Goal: Information Seeking & Learning: Find specific fact

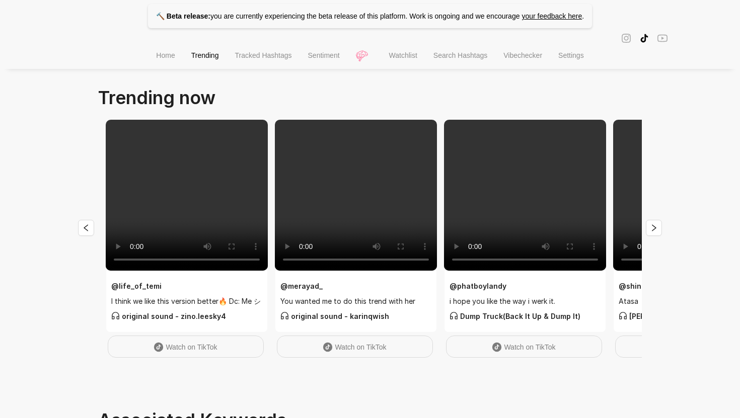
click at [472, 58] on span "Search Hashtags" at bounding box center [460, 55] width 54 height 8
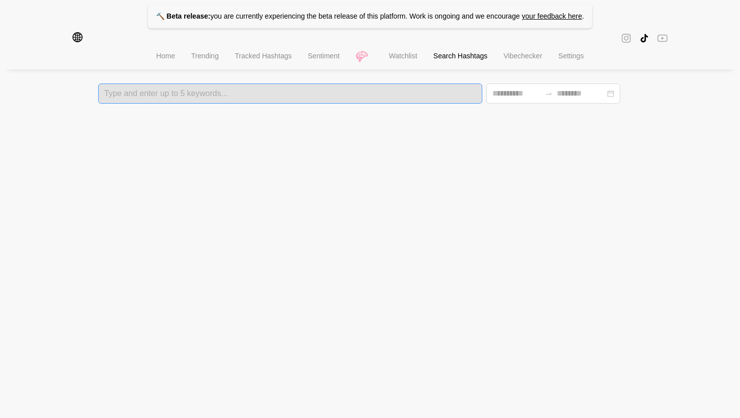
click at [287, 95] on div at bounding box center [290, 93] width 378 height 7
type input "**********"
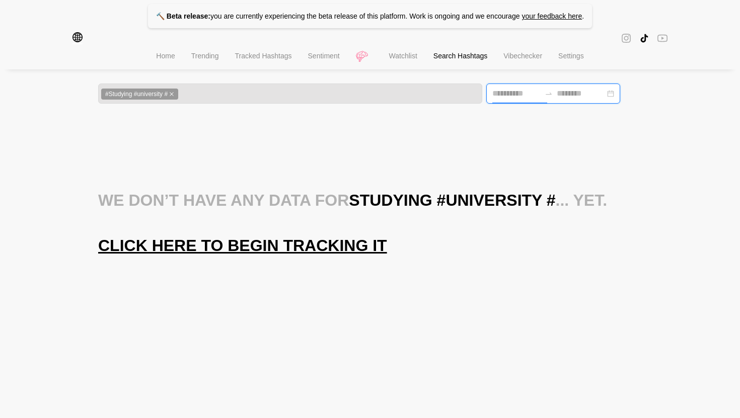
click at [498, 99] on input at bounding box center [516, 94] width 48 height 12
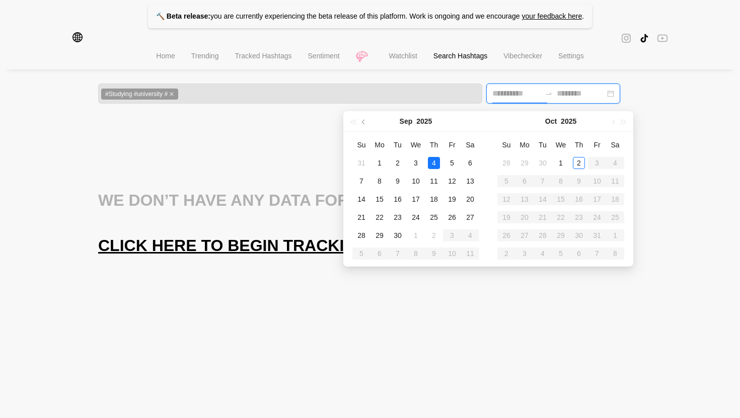
type input "**********"
click at [67, 40] on div at bounding box center [370, 38] width 740 height 12
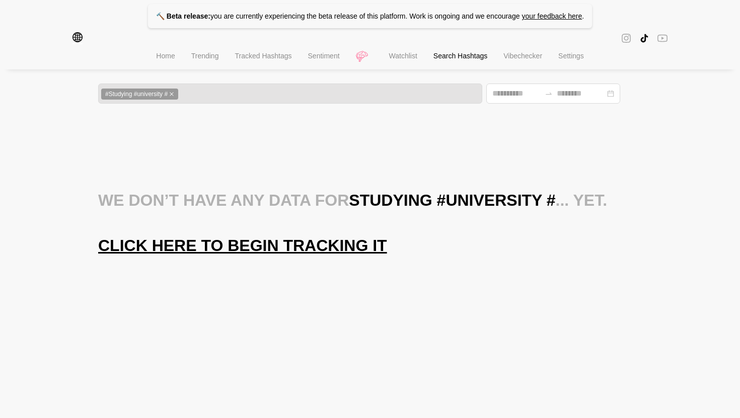
click at [73, 37] on icon "global" at bounding box center [77, 37] width 10 height 10
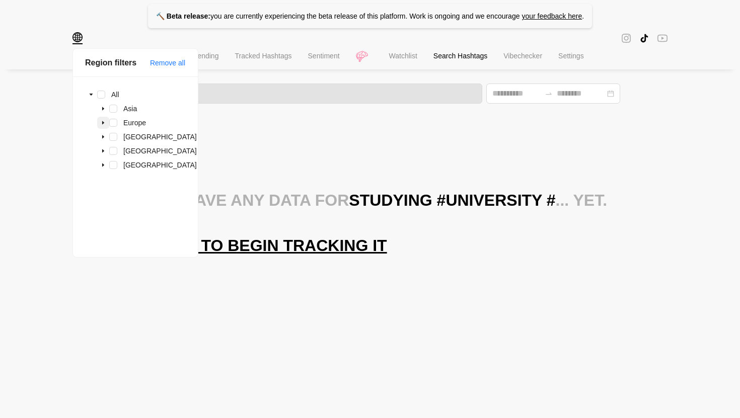
click at [105, 123] on icon "caret-down" at bounding box center [103, 122] width 5 height 5
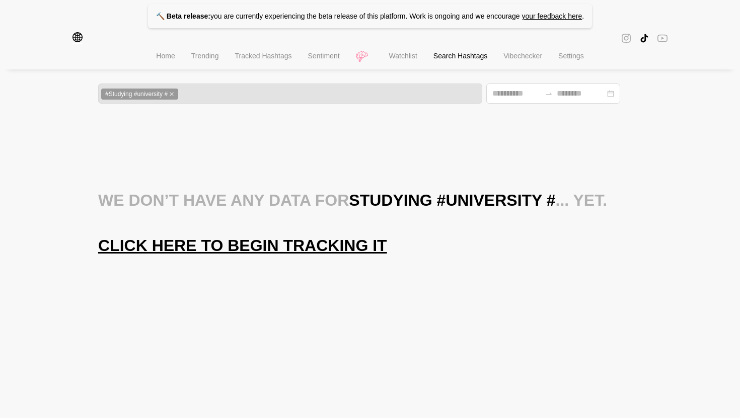
click at [318, 169] on div "Export We don’t have any data for Studying #university # ... yet. Click here to…" at bounding box center [369, 195] width 543 height 122
click at [178, 95] on span "#Studying #university #" at bounding box center [139, 94] width 77 height 11
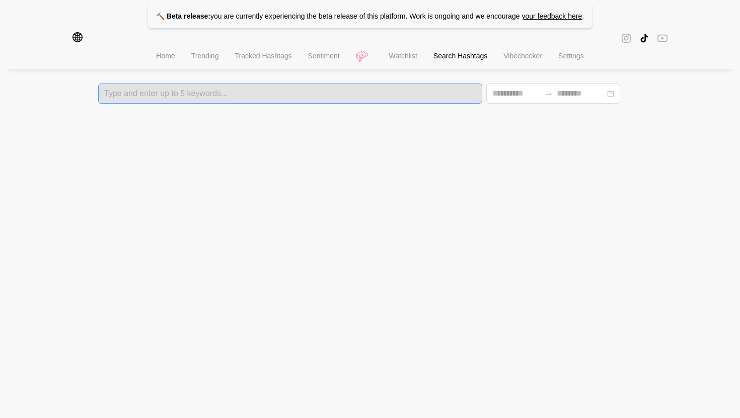
click at [361, 58] on ul "Home Trending Tracked Hashtags Sentiment Watchlist Search Hashtags Vibechecker …" at bounding box center [370, 56] width 740 height 25
click at [340, 90] on div at bounding box center [290, 93] width 378 height 7
